Goal: Task Accomplishment & Management: Complete application form

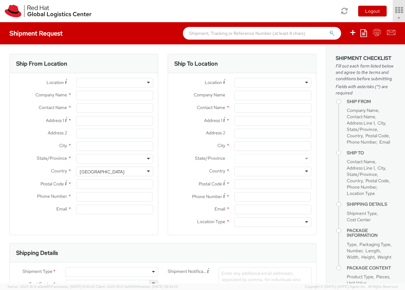
select select "850"
select select
type input "Red Hat Czech s.r.o."
type input "[PERSON_NAME]"
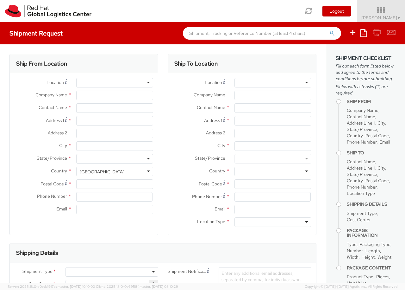
type input "Purkynova 647/111"
type input "[GEOGRAPHIC_DATA]"
type input "621 00"
type input "420 532 294 555"
type input "[EMAIL_ADDRESS][DOMAIN_NAME]"
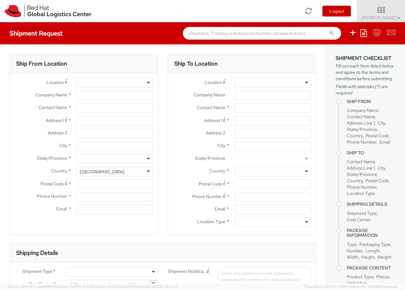
select select "CM"
select select "KGS"
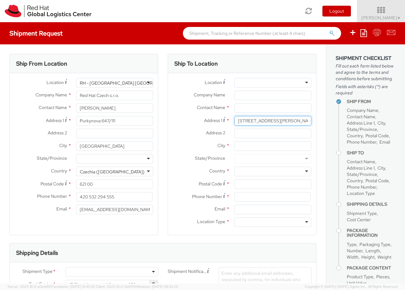
type input "[STREET_ADDRESS][PERSON_NAME]"
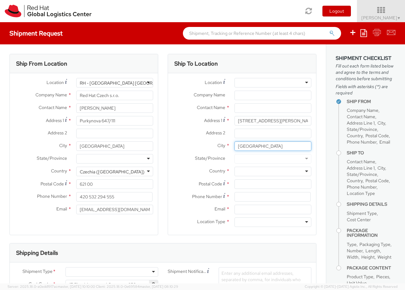
type input "[GEOGRAPHIC_DATA]"
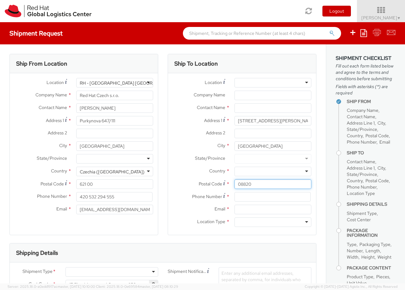
type input "08820"
click at [273, 171] on div at bounding box center [273, 172] width 77 height 10
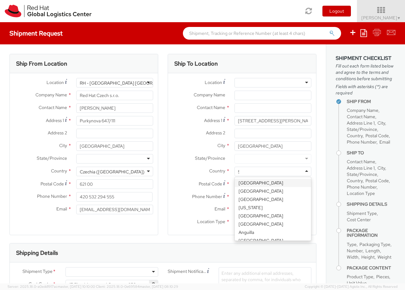
type input "[GEOGRAPHIC_DATA]"
click at [273, 222] on div at bounding box center [273, 222] width 77 height 10
type input "r"
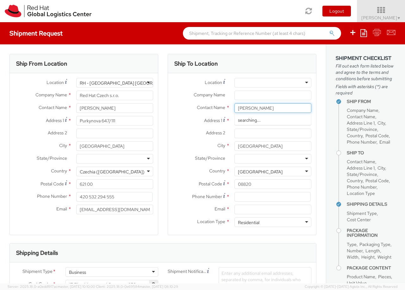
type input "[PERSON_NAME]"
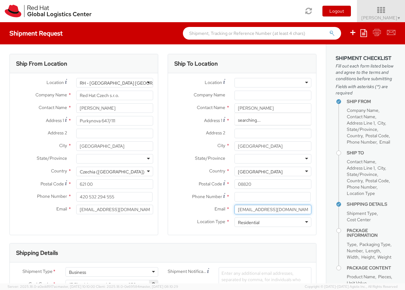
type input "[EMAIL_ADDRESS][DOMAIN_NAME]"
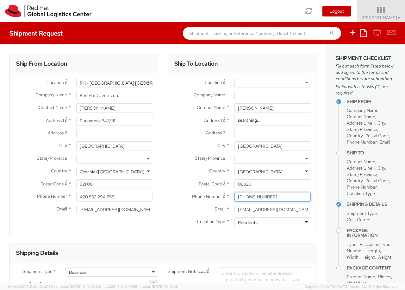
type input "[PHONE_NUMBER]"
click at [112, 272] on div "Business" at bounding box center [112, 272] width 93 height 10
type input "ref"
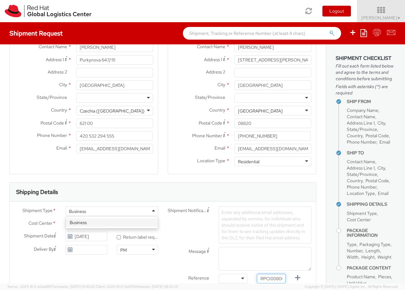
type input "RPCI0080074"
type input "[EMAIL_ADDRESS][DOMAIN_NAME]"
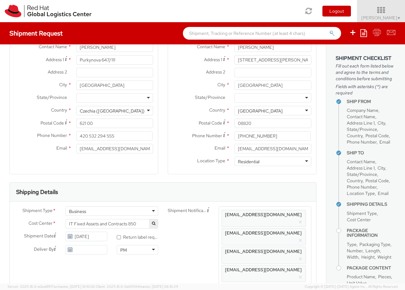
type input "lap"
select select "LAPTOP"
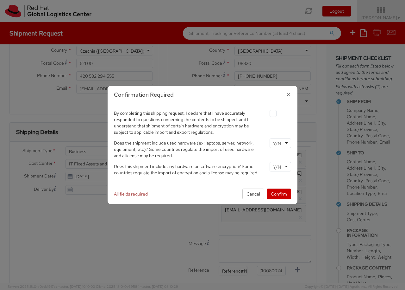
click at [273, 113] on label at bounding box center [273, 113] width 7 height 7
click at [268, 113] on input "checkbox" at bounding box center [266, 113] width 4 height 4
checkbox input "true"
click at [280, 143] on input "select-one" at bounding box center [277, 143] width 9 height 6
type input "no"
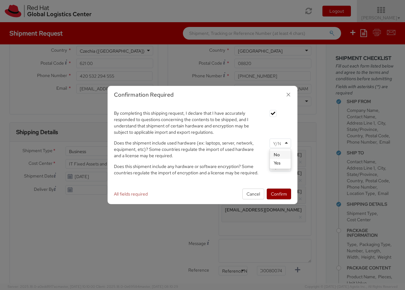
click at [280, 166] on input "select-one" at bounding box center [277, 167] width 9 height 6
click at [279, 194] on button "Confirm" at bounding box center [279, 193] width 24 height 11
type input "your"
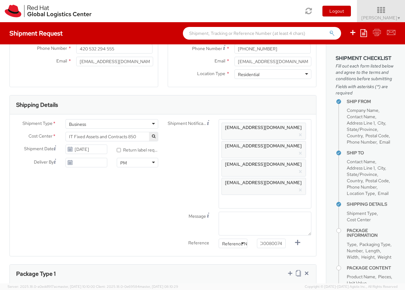
type input "1"
type input "[GEOGRAPHIC_DATA]"
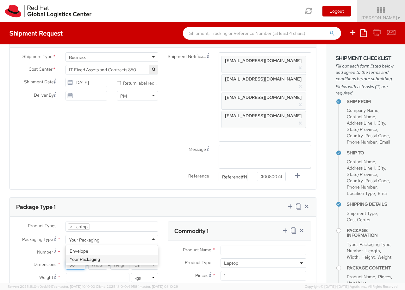
type input "50"
type input "30"
type input "20"
type input "3.8"
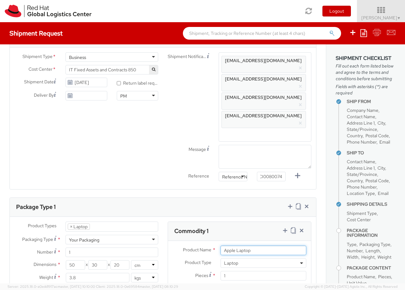
type input "Apple Laptop"
click at [240, 283] on input "Unit Value *" at bounding box center [240, 288] width 38 height 10
type input "2,480.40"
type input "EUR"
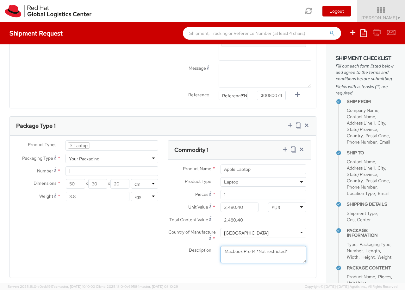
type textarea "Macbook Pro 14 *Not restricted*"
click at [285, 146] on icon at bounding box center [285, 149] width 6 height 6
select select "DOC_STATION"
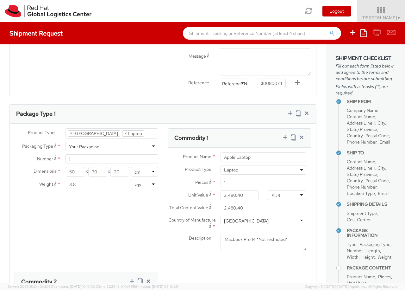
select select "DOC_STATION"
type input "59.94"
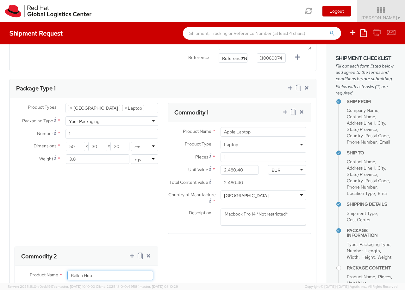
type input "Belkin Hub"
type input "[GEOGRAPHIC_DATA]"
type textarea "Belkin AVC008 USB-C 6IN1 Multiport Adapter"
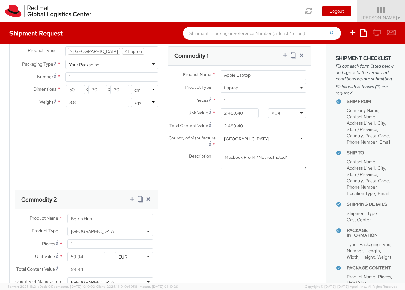
scroll to position [0, 0]
